Goal: Check status

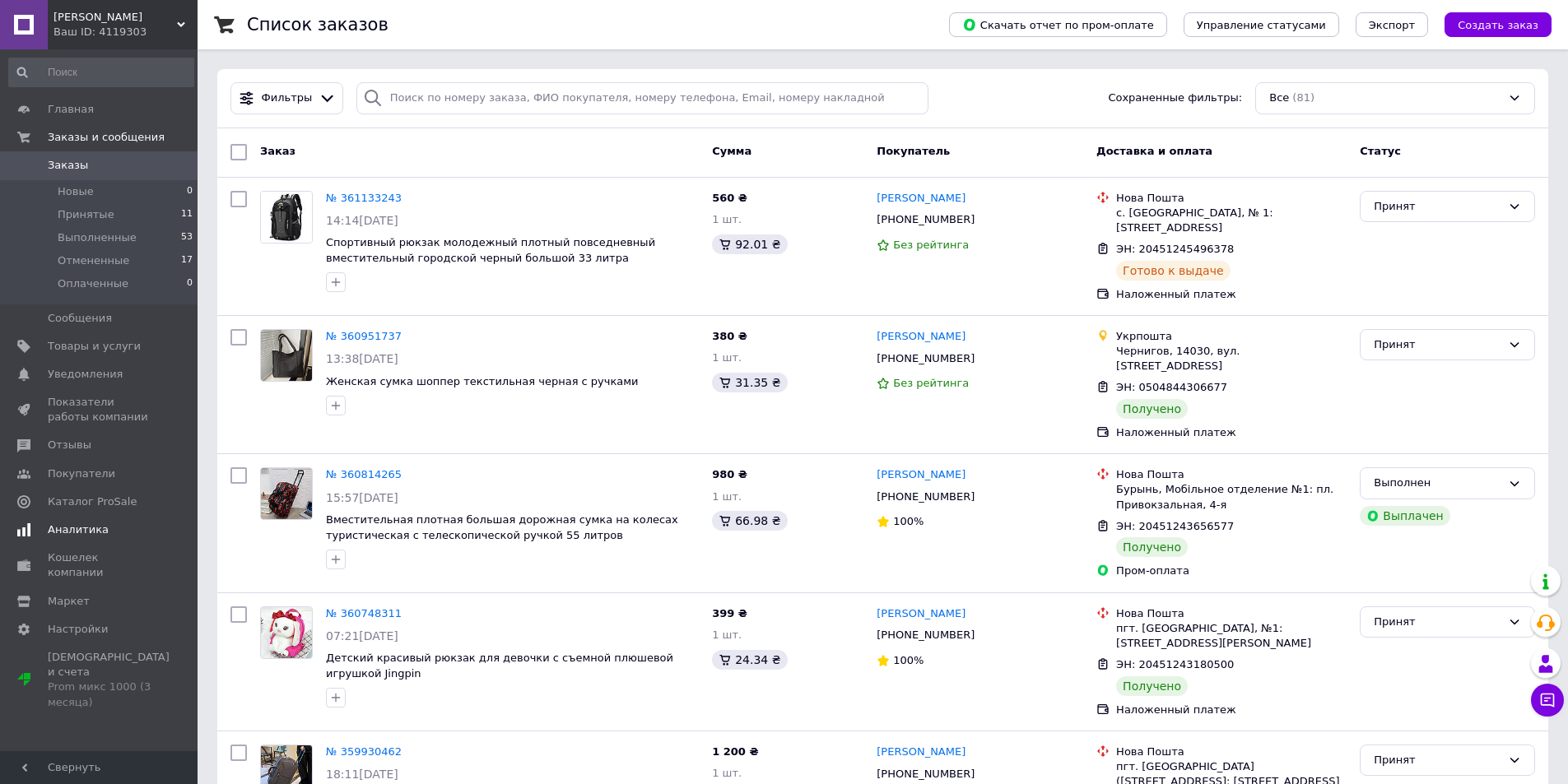
click at [78, 529] on span "Аналитика" at bounding box center [78, 530] width 61 height 15
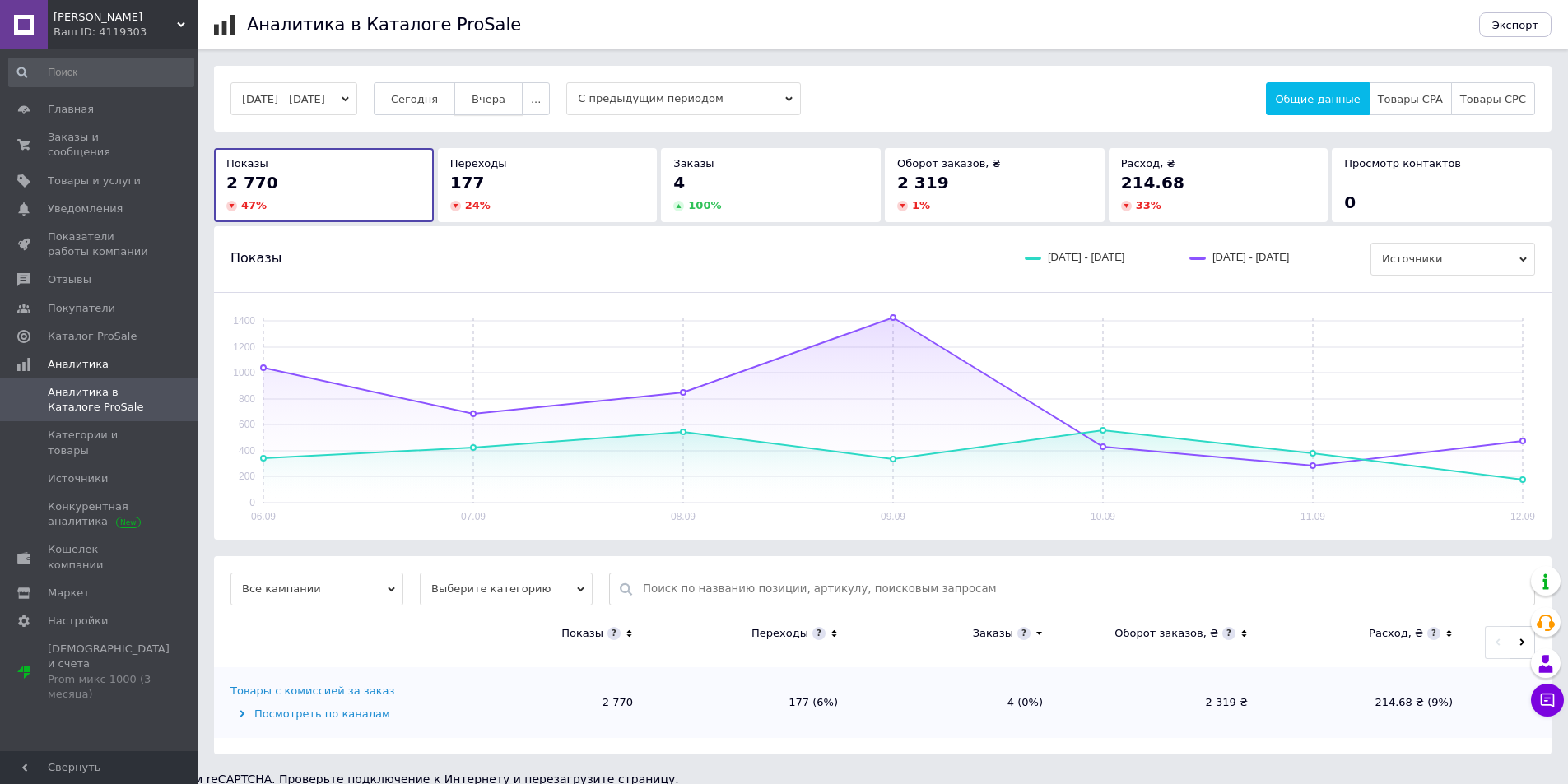
click at [505, 97] on span "Вчера" at bounding box center [488, 99] width 33 height 12
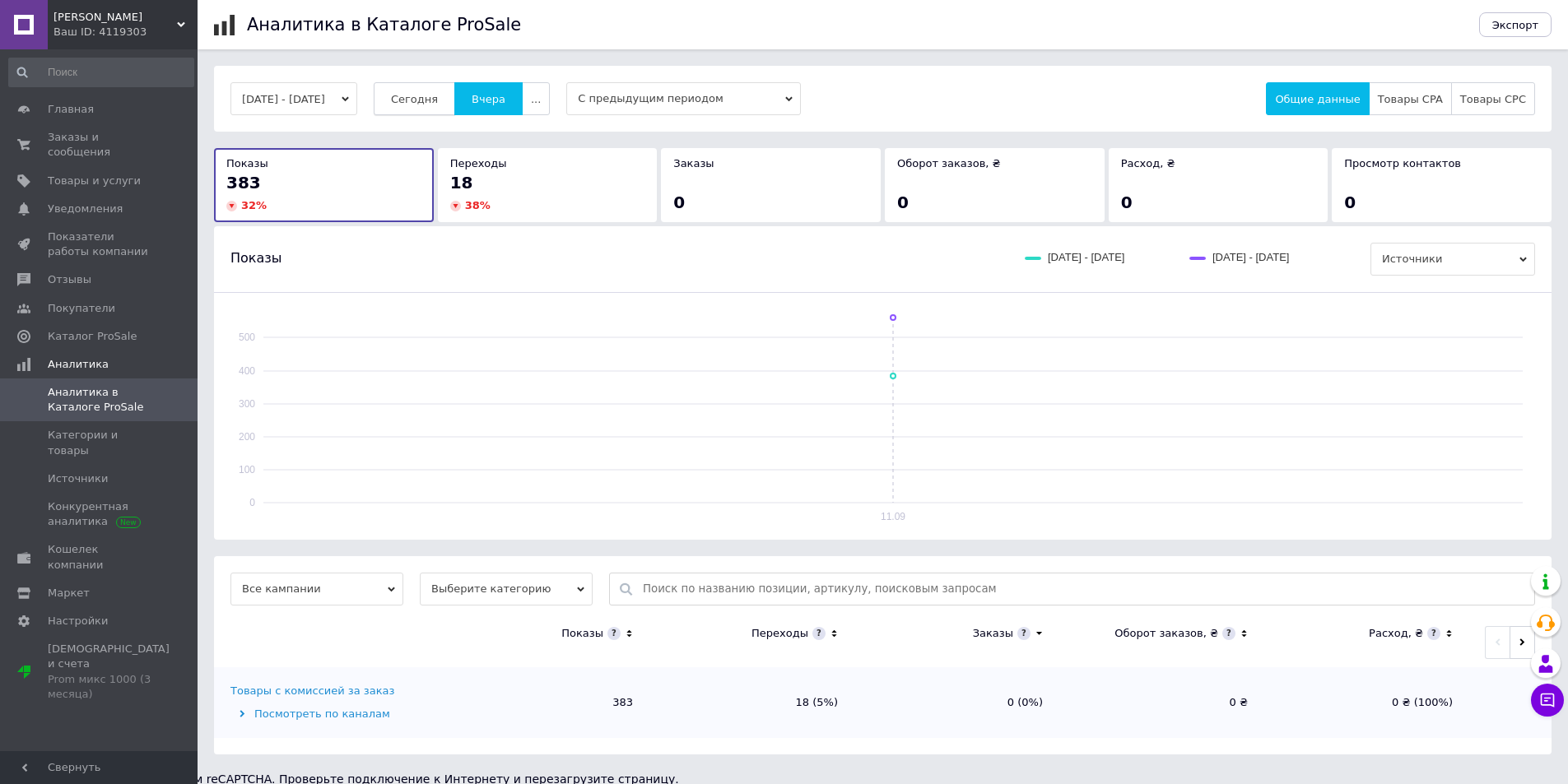
click at [438, 102] on span "Сегодня" at bounding box center [414, 99] width 47 height 12
click at [128, 140] on span "Заказы и сообщения" at bounding box center [99, 145] width 104 height 30
